Goal: Find specific page/section: Find specific page/section

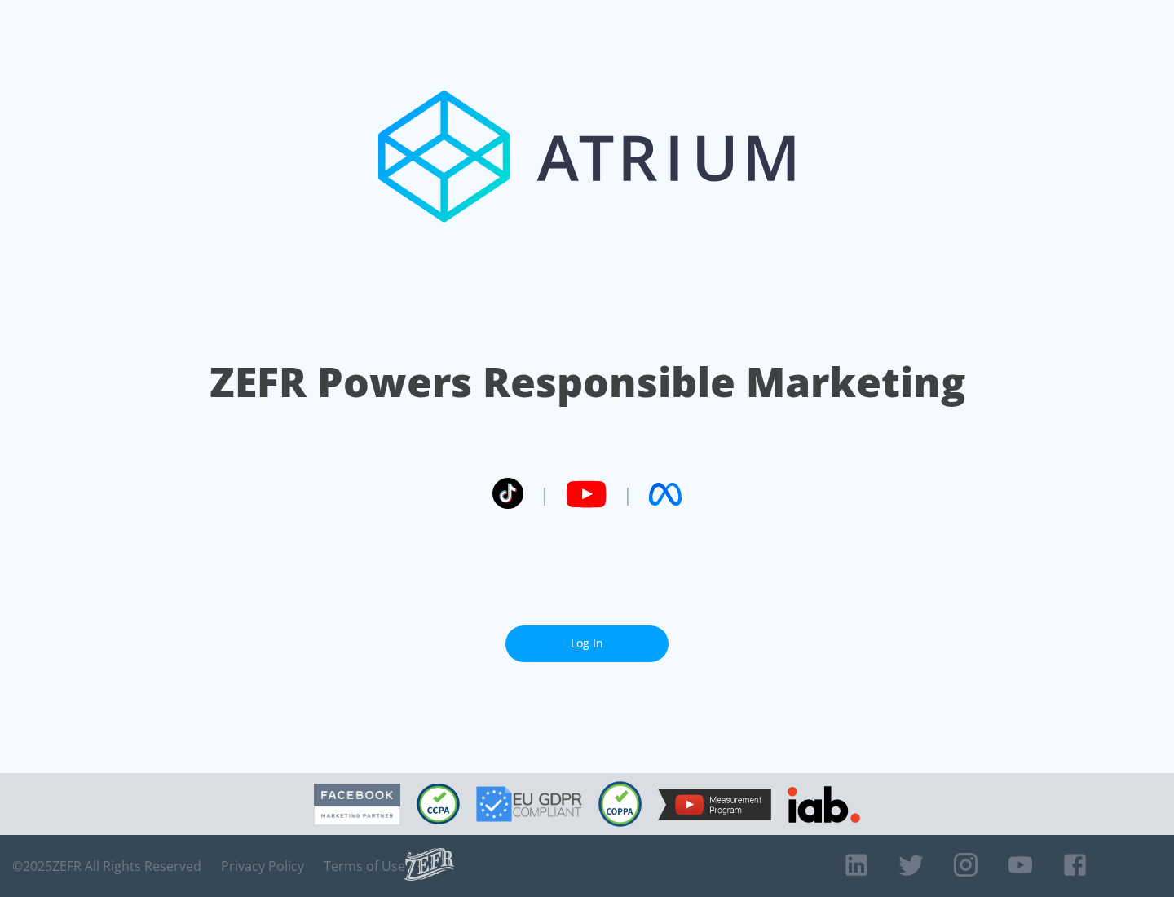
click at [587, 643] on link "Log In" at bounding box center [587, 643] width 163 height 37
